Goal: Task Accomplishment & Management: Manage account settings

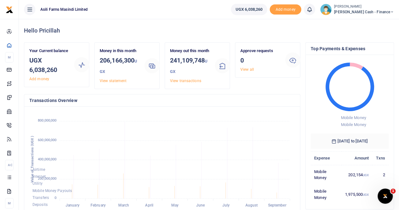
scroll to position [5, 5]
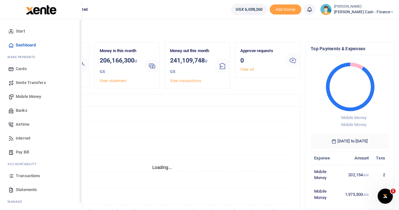
scroll to position [5, 5]
click at [35, 79] on span "Xente Transfers" at bounding box center [31, 82] width 30 height 6
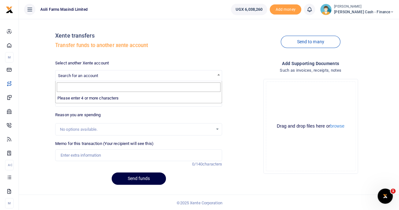
click at [98, 73] on span "Search for an account" at bounding box center [78, 75] width 40 height 5
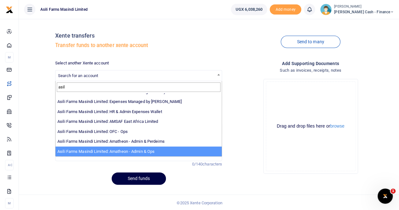
scroll to position [1, 0]
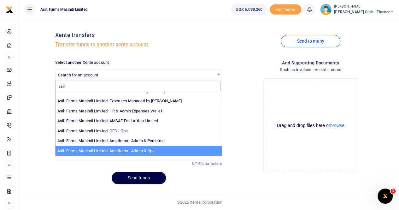
type input "asil"
select select "3989"
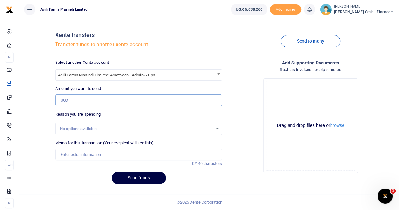
click at [77, 103] on input "Amount you want to send" at bounding box center [138, 100] width 167 height 12
type input "500,000"
click at [74, 153] on input "Memo for this transaction (Your recipient will see this)" at bounding box center [138, 154] width 167 height 12
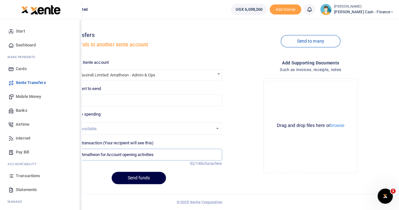
type input "Transfer to Amatheon for Account opening activities"
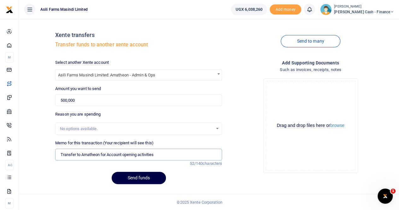
scroll to position [0, 0]
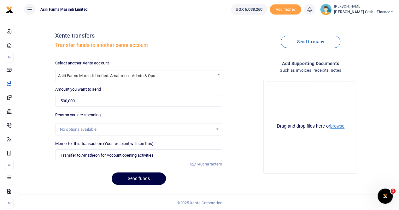
click at [336, 128] on button "browse" at bounding box center [337, 126] width 14 height 5
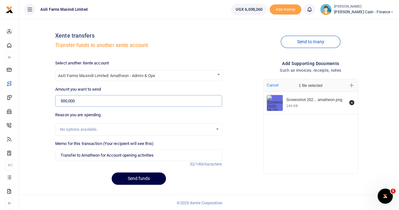
click at [66, 99] on input "500,000" at bounding box center [138, 101] width 167 height 12
type input "510,000"
click at [181, 69] on span "Asili Farms Masindi Limited: Amatheon - Admin & Ops" at bounding box center [138, 74] width 167 height 13
click at [181, 74] on span "Asili Farms Masindi Limited: Amatheon - Admin & Ops" at bounding box center [138, 75] width 166 height 10
click at [73, 87] on input "Search" at bounding box center [139, 86] width 164 height 9
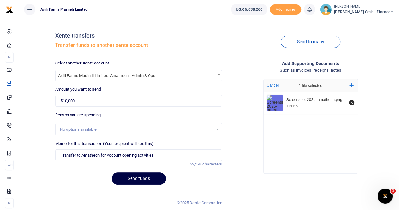
click at [163, 74] on span "Asili Farms Masindi Limited: Amatheon - Admin & Ops" at bounding box center [138, 75] width 166 height 10
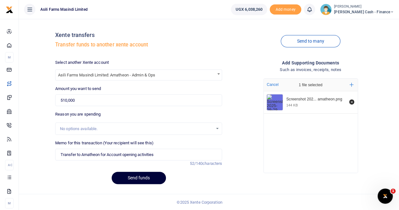
click at [142, 176] on button "Send funds" at bounding box center [139, 177] width 54 height 12
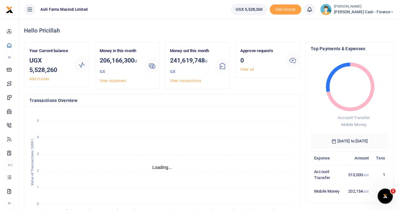
scroll to position [5, 5]
click at [365, 8] on small "[PERSON_NAME]" at bounding box center [364, 6] width 60 height 5
click at [365, 23] on link "Switch accounts" at bounding box center [349, 23] width 50 height 9
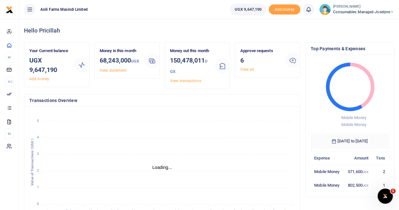
scroll to position [5, 5]
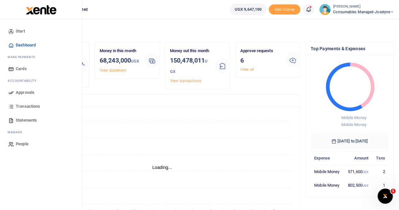
click at [23, 94] on span "Approvals" at bounding box center [25, 92] width 19 height 6
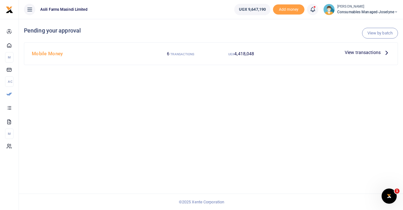
click at [378, 51] on span "View transactions" at bounding box center [363, 52] width 36 height 7
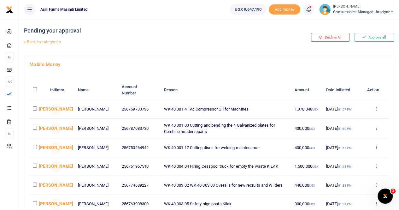
click at [375, 108] on icon at bounding box center [375, 108] width 4 height 4
click at [347, 147] on link "Details" at bounding box center [352, 147] width 50 height 9
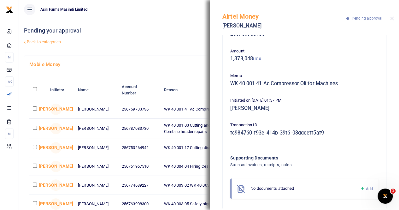
scroll to position [30, 0]
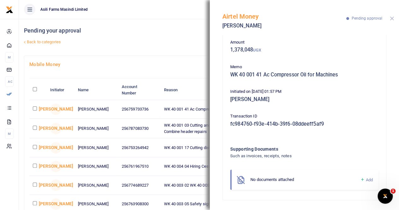
click at [392, 18] on button "Close" at bounding box center [391, 18] width 4 height 4
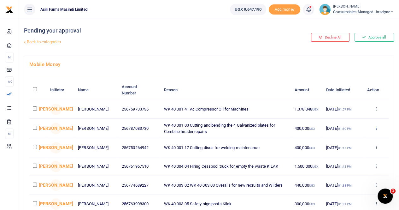
click at [376, 128] on icon at bounding box center [375, 127] width 4 height 4
click at [348, 165] on link "Details" at bounding box center [352, 167] width 50 height 9
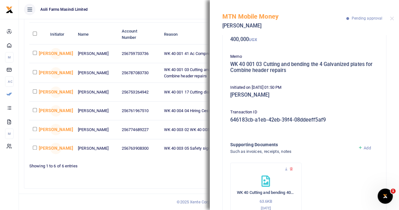
scroll to position [62, 0]
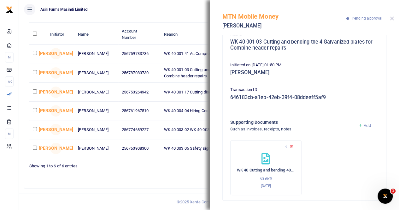
click at [390, 18] on button "Close" at bounding box center [391, 18] width 4 height 4
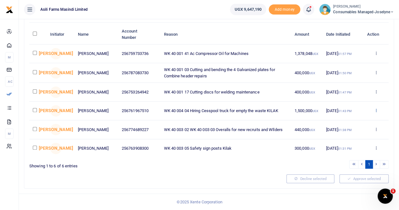
click at [376, 108] on icon at bounding box center [375, 110] width 4 height 4
click at [348, 147] on link "Details" at bounding box center [352, 150] width 50 height 9
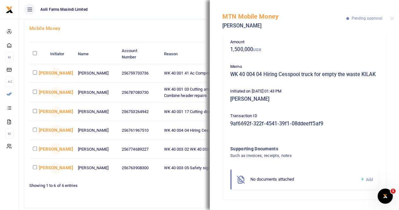
scroll to position [27, 0]
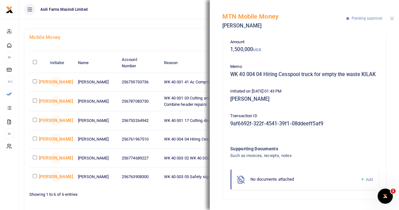
click at [393, 18] on button "Close" at bounding box center [391, 18] width 4 height 4
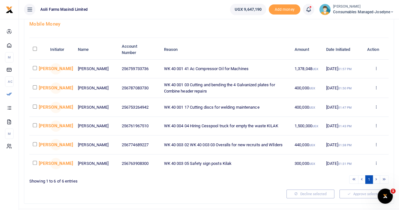
scroll to position [59, 0]
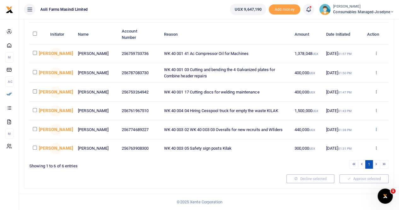
click at [375, 128] on icon at bounding box center [375, 129] width 4 height 4
click at [345, 166] on link "Details" at bounding box center [352, 170] width 50 height 9
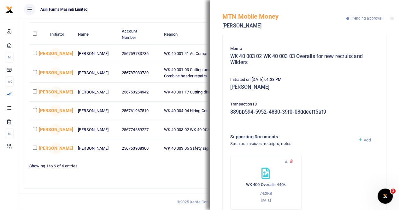
scroll to position [62, 0]
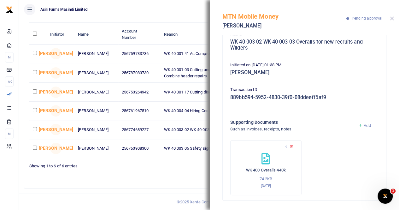
click at [391, 17] on button "Close" at bounding box center [391, 18] width 4 height 4
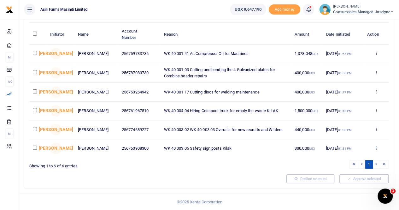
click at [377, 146] on icon at bounding box center [375, 147] width 4 height 4
click at [345, 187] on link "Details" at bounding box center [352, 189] width 50 height 9
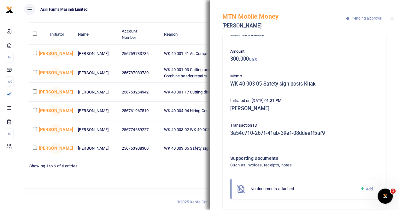
scroll to position [30, 0]
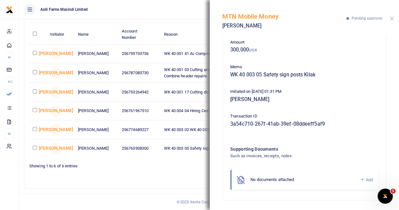
drag, startPoint x: 391, startPoint y: 19, endPoint x: 387, endPoint y: 57, distance: 38.7
click at [392, 19] on button "Close" at bounding box center [391, 18] width 4 height 4
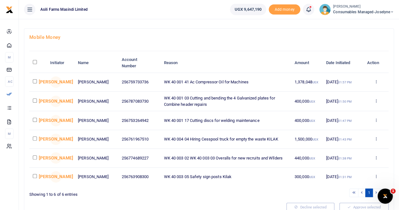
scroll to position [0, 0]
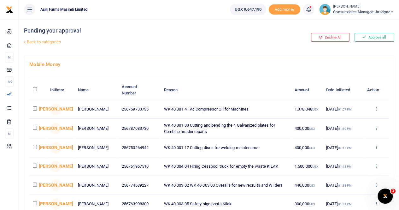
click at [376, 127] on icon at bounding box center [375, 127] width 4 height 4
click at [345, 169] on link "Details" at bounding box center [352, 167] width 50 height 9
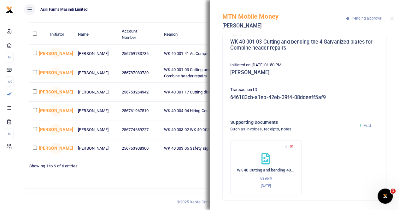
scroll to position [59, 0]
click at [394, 18] on div "MTN Mobile Money Abdu Noor Ssemambo Pending approval" at bounding box center [304, 17] width 189 height 35
click at [389, 17] on div at bounding box center [391, 18] width 4 height 4
drag, startPoint x: 392, startPoint y: 17, endPoint x: 314, endPoint y: 27, distance: 78.9
click at [392, 17] on button "Close" at bounding box center [391, 18] width 4 height 4
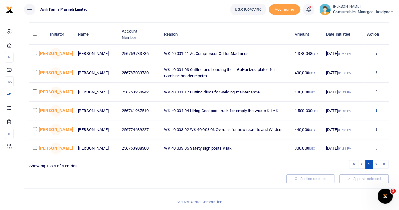
click at [377, 110] on icon at bounding box center [375, 110] width 4 height 4
click at [344, 146] on link "Details" at bounding box center [352, 150] width 50 height 9
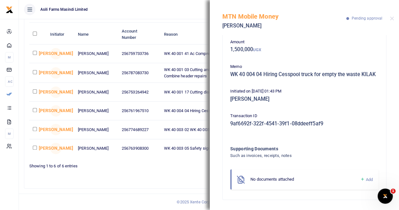
scroll to position [36, 0]
drag, startPoint x: 391, startPoint y: 19, endPoint x: 394, endPoint y: 27, distance: 9.4
click at [391, 19] on button "Close" at bounding box center [391, 18] width 4 height 4
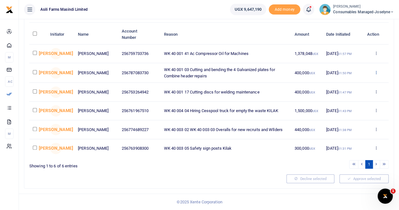
click at [376, 70] on icon at bounding box center [375, 72] width 4 height 4
click at [348, 107] on link "Details" at bounding box center [352, 111] width 50 height 9
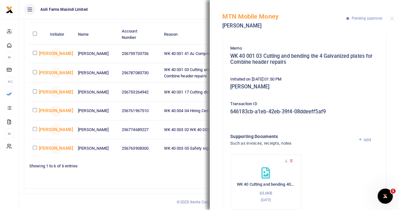
scroll to position [62, 0]
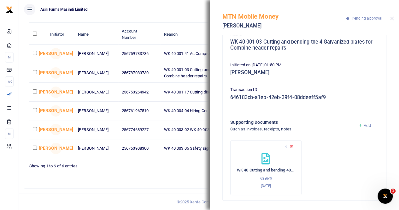
click at [393, 18] on div "MTN Mobile Money Abdu Noor Ssemambo Pending approval" at bounding box center [304, 17] width 189 height 35
click at [391, 17] on button "Close" at bounding box center [391, 18] width 4 height 4
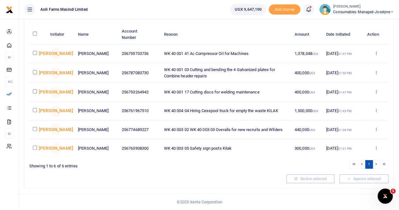
click at [377, 89] on icon at bounding box center [375, 91] width 4 height 4
click at [344, 127] on link "Details" at bounding box center [352, 131] width 50 height 9
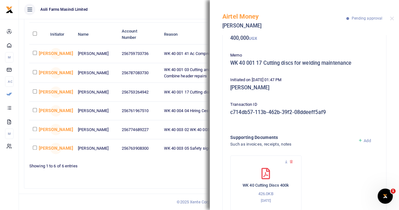
scroll to position [56, 0]
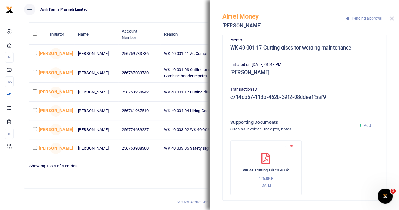
click at [392, 18] on button "Close" at bounding box center [391, 18] width 4 height 4
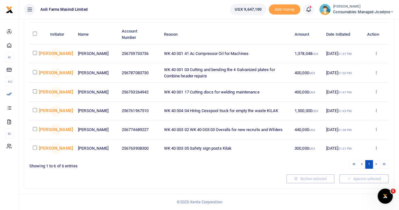
click at [375, 147] on icon at bounding box center [375, 147] width 4 height 4
click at [347, 185] on link "Details" at bounding box center [352, 189] width 50 height 9
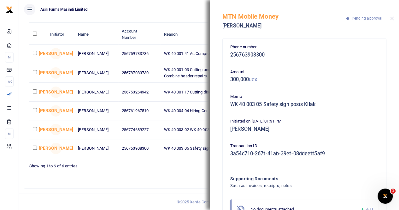
scroll to position [30, 0]
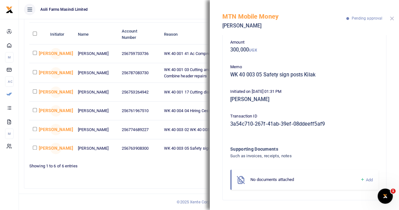
drag, startPoint x: 390, startPoint y: 17, endPoint x: 325, endPoint y: 71, distance: 84.1
click at [390, 17] on button "Close" at bounding box center [391, 18] width 4 height 4
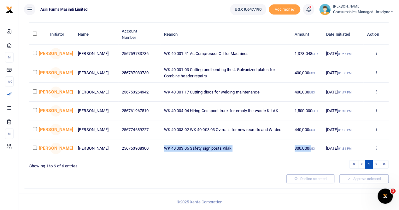
drag, startPoint x: 163, startPoint y: 147, endPoint x: 312, endPoint y: 149, distance: 149.1
click at [312, 149] on tr "JA Morris Ogwal 256763908300 WK 40 003 05 Safety sign posts Kilak 300,000 UGX 2…" at bounding box center [208, 148] width 359 height 18
copy tr "WK 40 003 05 Safety sign posts Kilak 300,000 U"
click at [377, 89] on icon at bounding box center [375, 91] width 4 height 4
click at [348, 128] on link "Details" at bounding box center [352, 131] width 50 height 9
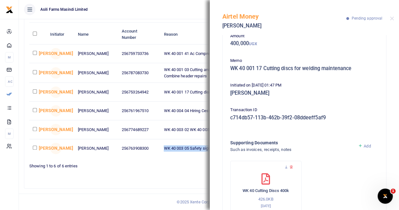
scroll to position [56, 0]
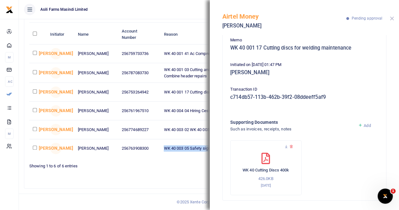
click at [391, 17] on button "Close" at bounding box center [391, 18] width 4 height 4
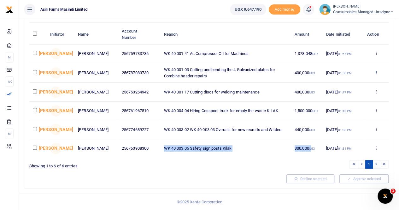
click at [375, 70] on icon at bounding box center [375, 72] width 4 height 4
click at [347, 107] on link "Details" at bounding box center [352, 111] width 50 height 9
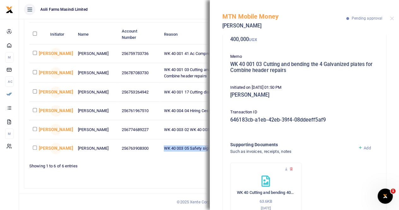
scroll to position [62, 0]
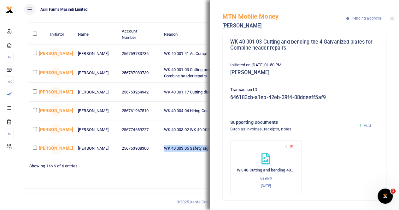
click at [393, 19] on button "Close" at bounding box center [391, 18] width 4 height 4
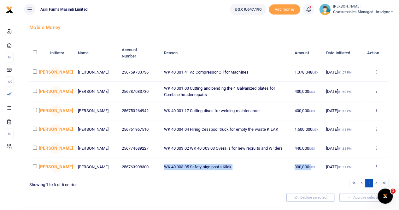
scroll to position [27, 0]
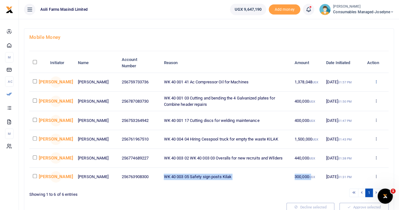
click at [376, 80] on icon at bounding box center [375, 81] width 4 height 4
click at [348, 118] on link "Details" at bounding box center [352, 120] width 50 height 9
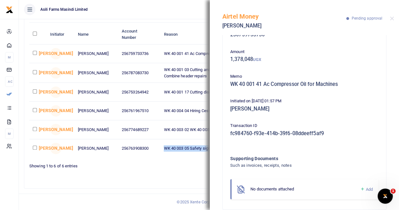
scroll to position [30, 0]
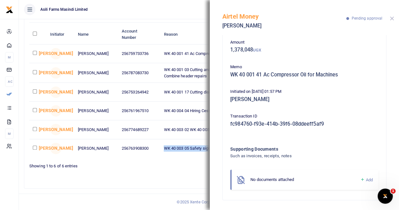
click at [390, 17] on button "Close" at bounding box center [391, 18] width 4 height 4
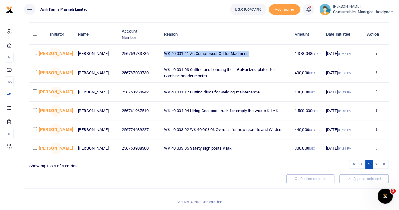
drag, startPoint x: 163, startPoint y: 49, endPoint x: 256, endPoint y: 54, distance: 94.0
click at [256, 54] on td "WK 40 001 41 Ac Compressor Oil for Machines" at bounding box center [225, 53] width 130 height 19
copy td "WK 40 001 41 Ac Compressor Oil for Machines"
click at [273, 28] on th "Reason" at bounding box center [225, 35] width 130 height 20
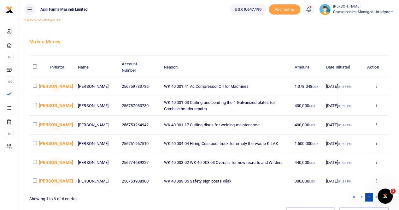
scroll to position [0, 0]
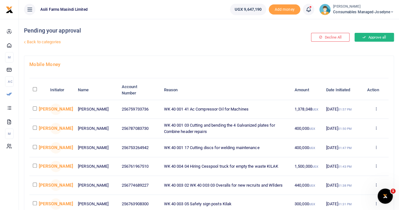
click at [369, 35] on button "Approve all" at bounding box center [373, 37] width 39 height 9
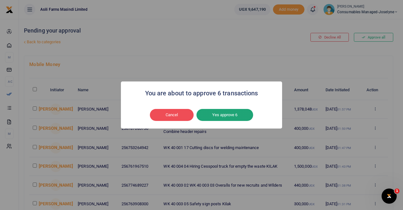
click at [229, 114] on button "Yes approve 6" at bounding box center [225, 115] width 57 height 12
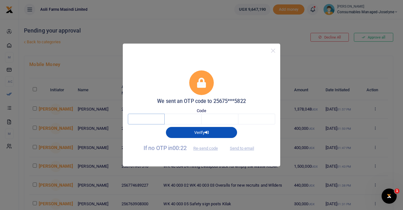
click at [161, 117] on input "text" at bounding box center [146, 118] width 37 height 11
type input "5"
type input "7"
type input "5"
type input "4"
